Goal: Task Accomplishment & Management: Manage account settings

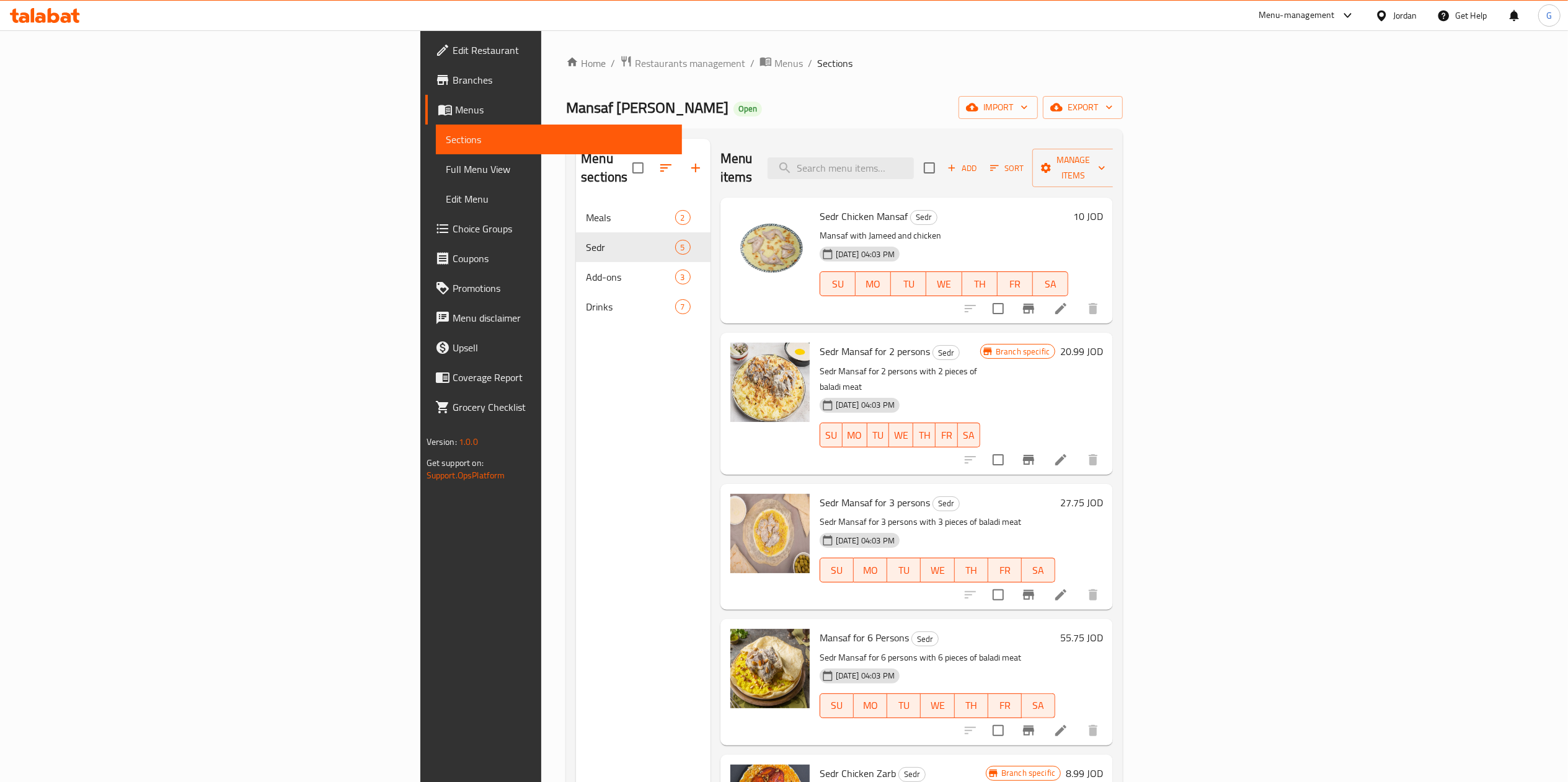
click at [635, 66] on span "Restaurants management" at bounding box center [690, 63] width 110 height 15
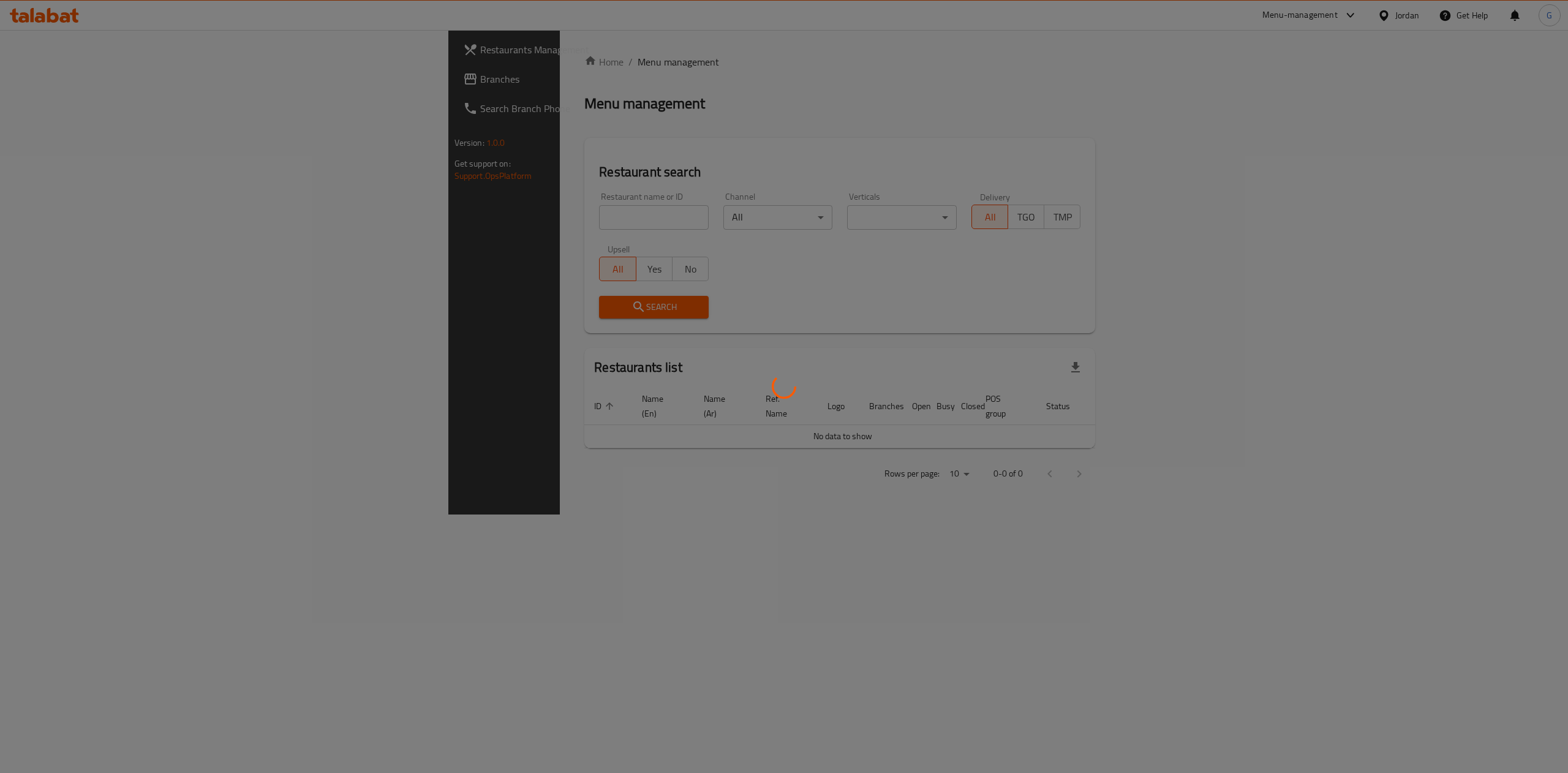
click at [429, 210] on div at bounding box center [784, 386] width 1568 height 773
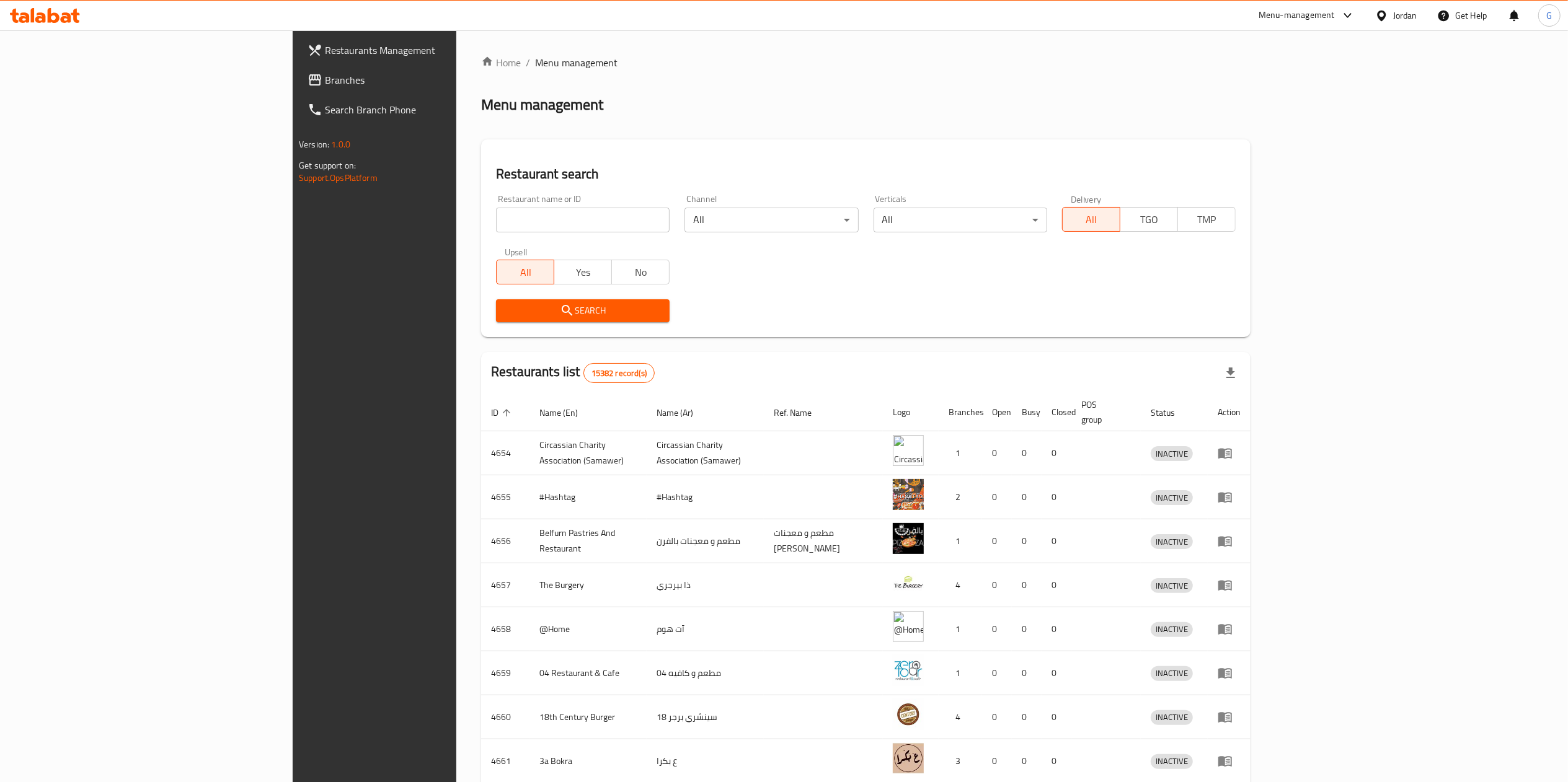
click at [481, 213] on div "Home / Menu management Menu management Restaurant search Restaurant name or ID …" at bounding box center [865, 484] width 770 height 858
click at [496, 213] on input "search" at bounding box center [583, 219] width 174 height 25
type input "مزيك"
click button "Search" at bounding box center [583, 310] width 174 height 23
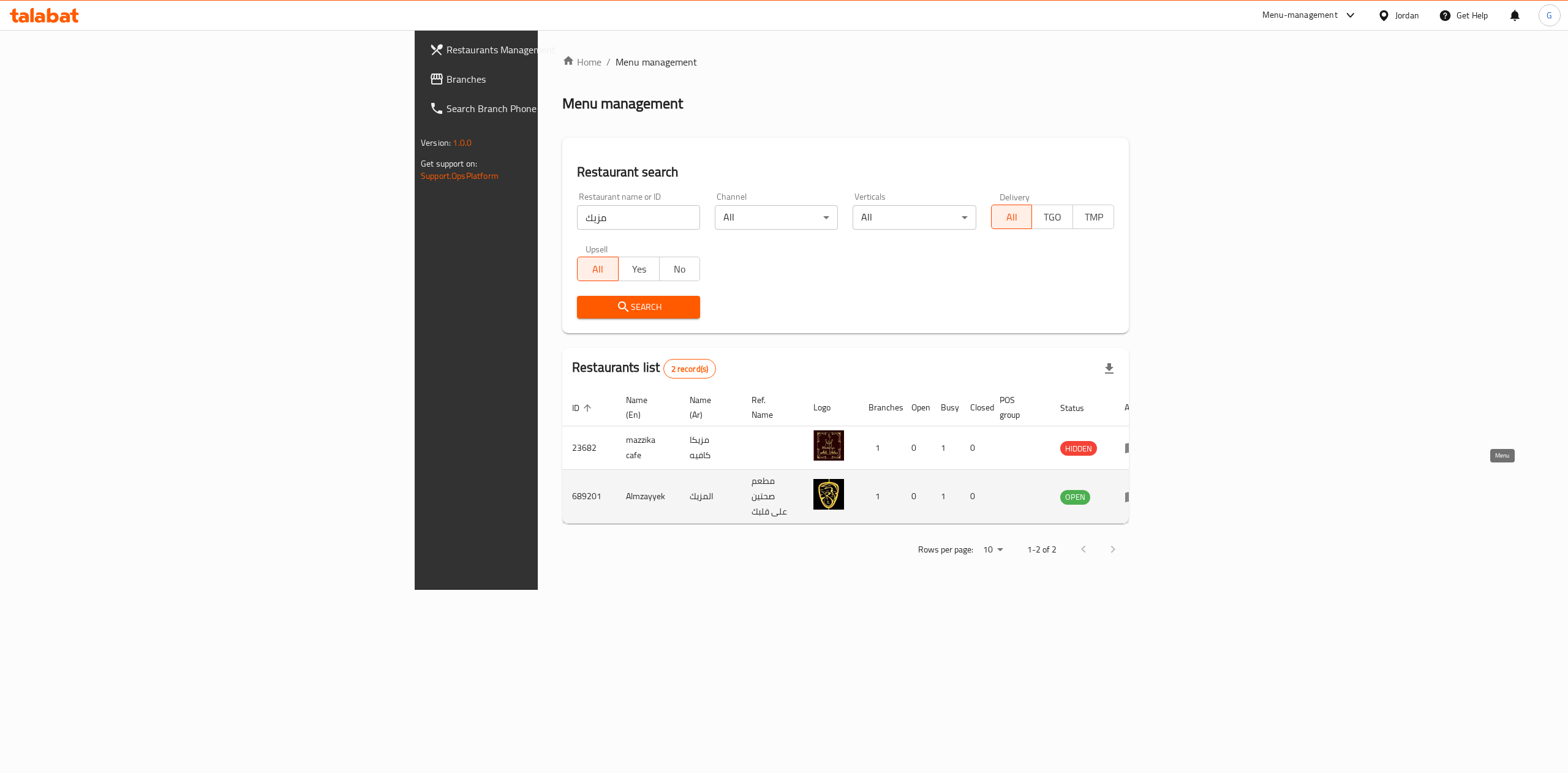
click at [1139, 489] on icon "enhanced table" at bounding box center [1131, 496] width 15 height 15
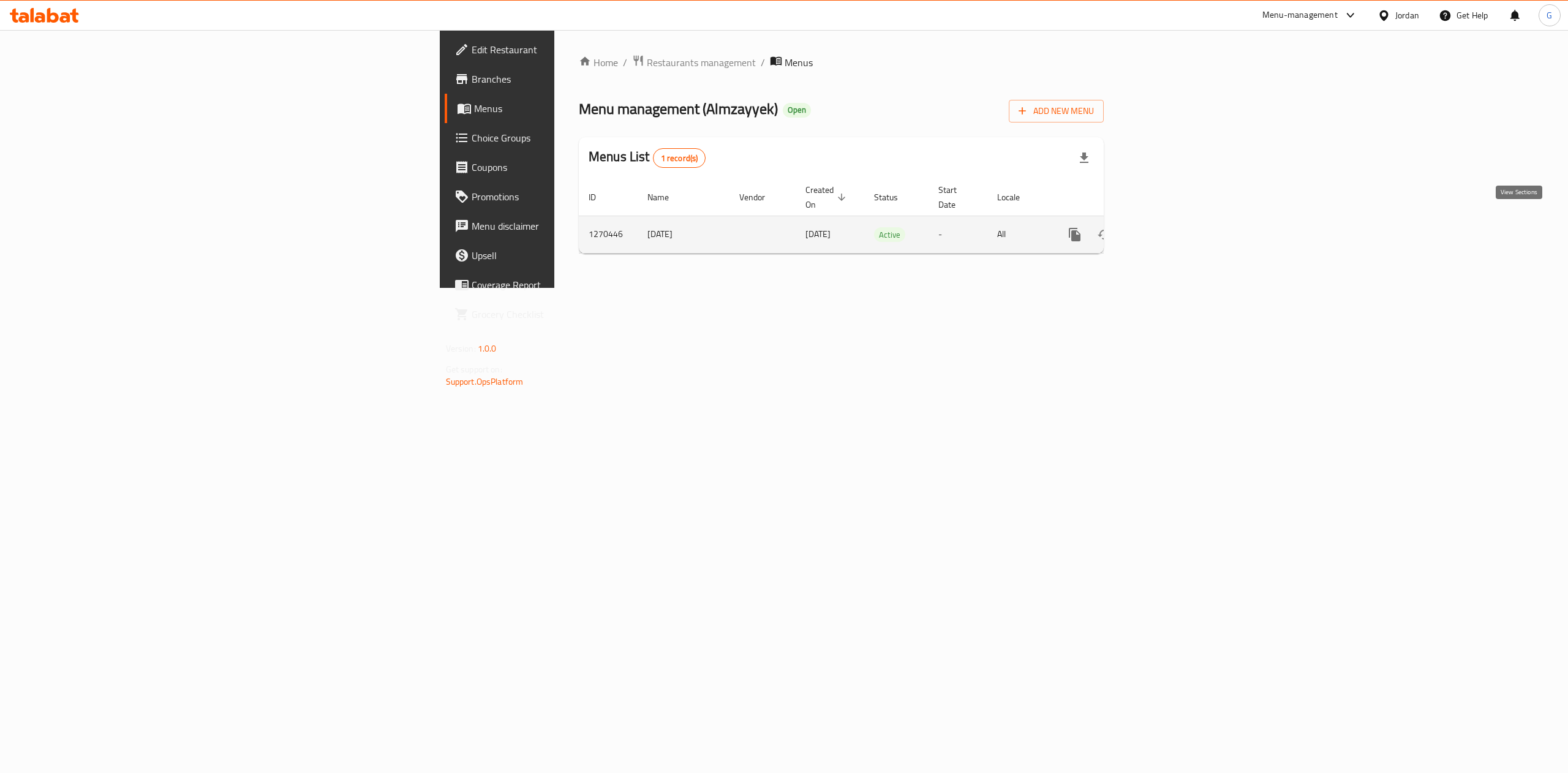
click at [1170, 227] on icon "enhanced table" at bounding box center [1163, 234] width 15 height 15
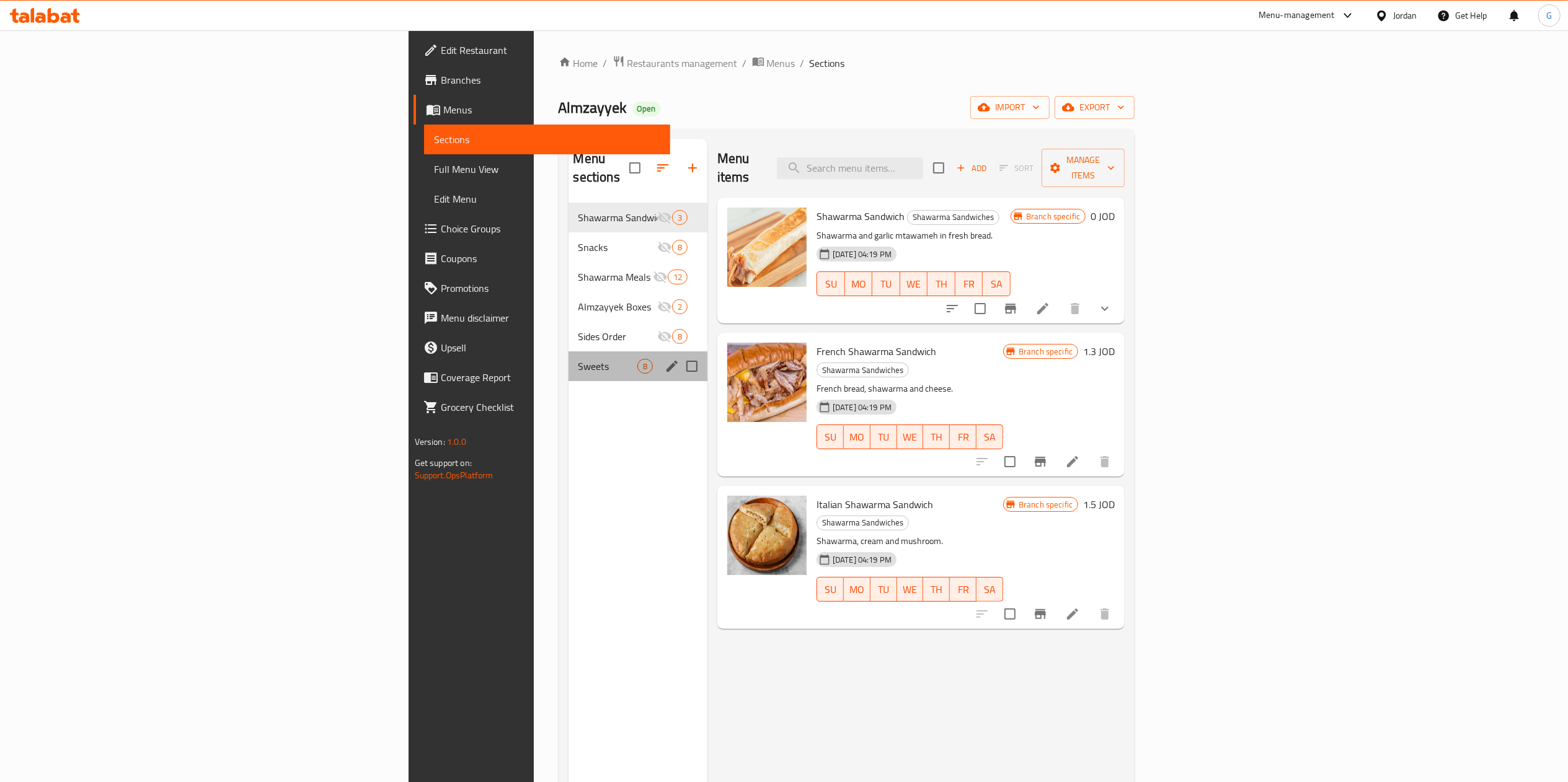
click at [569, 352] on div "Sweets 8" at bounding box center [638, 366] width 139 height 29
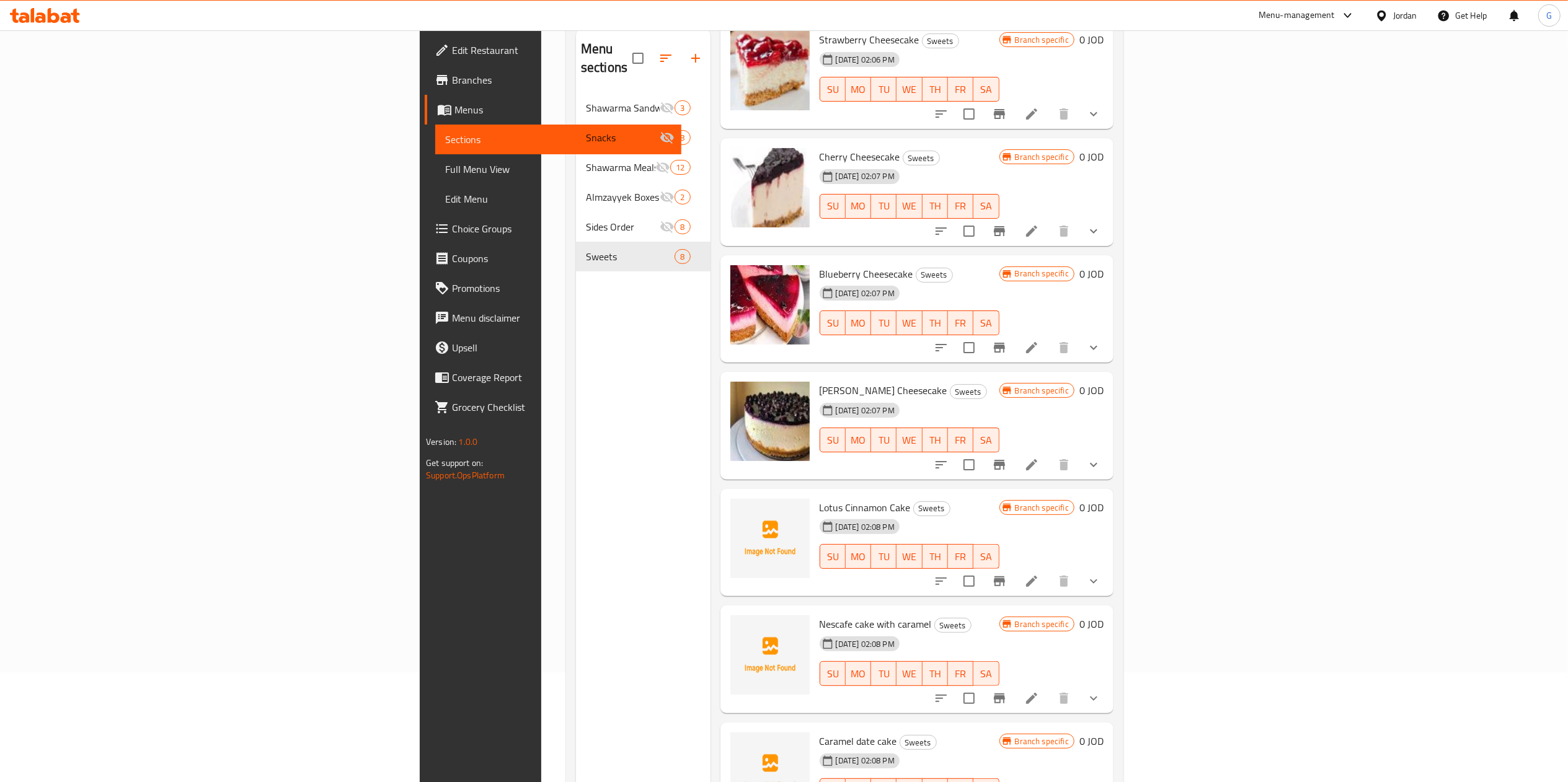
scroll to position [174, 0]
